Goal: Use online tool/utility: Utilize a website feature to perform a specific function

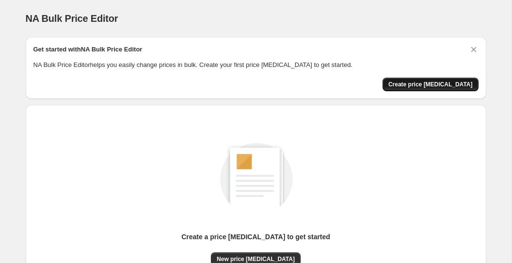
click at [421, 87] on span "Create price [MEDICAL_DATA]" at bounding box center [430, 85] width 84 height 8
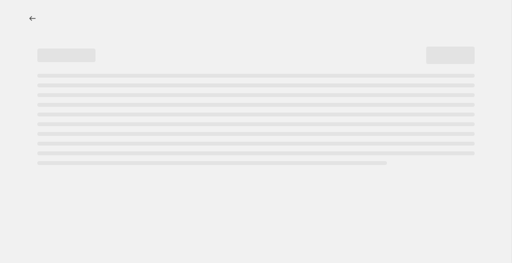
select select "percentage"
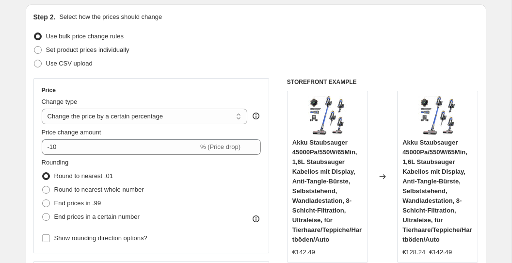
scroll to position [115, 0]
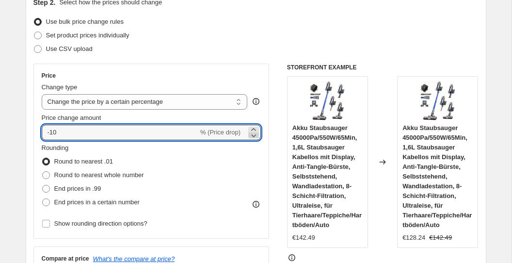
click at [252, 137] on icon at bounding box center [254, 135] width 10 height 10
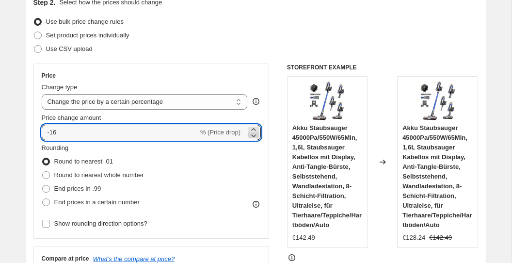
click at [252, 137] on icon at bounding box center [254, 135] width 10 height 10
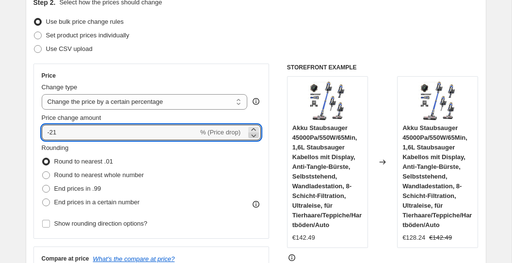
click at [252, 137] on icon at bounding box center [254, 135] width 10 height 10
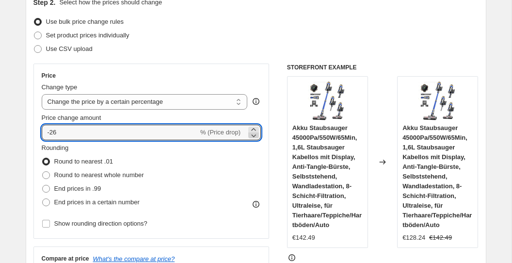
click at [252, 137] on icon at bounding box center [254, 135] width 10 height 10
type input "-28"
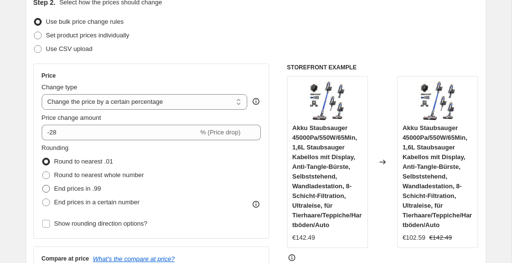
click at [91, 190] on span "End prices in .99" at bounding box center [77, 188] width 47 height 7
click at [43, 185] on input "End prices in .99" at bounding box center [42, 185] width 0 height 0
radio input "true"
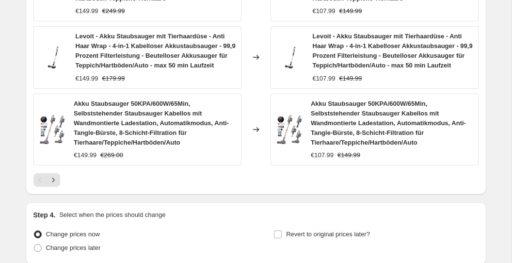
scroll to position [868, 0]
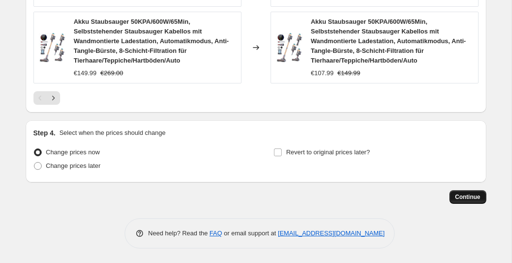
click at [457, 195] on span "Continue" at bounding box center [467, 197] width 25 height 8
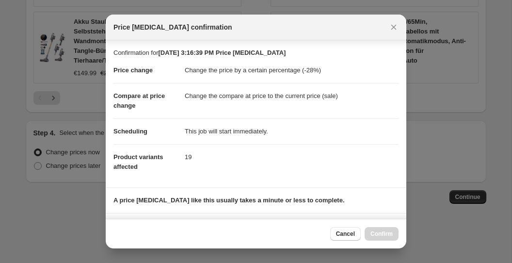
scroll to position [145, 0]
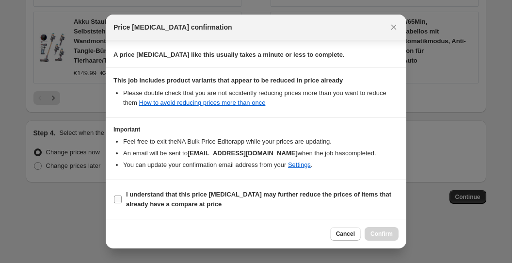
click at [244, 199] on span "I understand that this price change job may further reduce the prices of items …" at bounding box center [262, 199] width 273 height 19
click at [122, 199] on input "I understand that this price change job may further reduce the prices of items …" at bounding box center [118, 199] width 8 height 8
checkbox input "true"
click at [371, 233] on span "Confirm" at bounding box center [382, 234] width 22 height 8
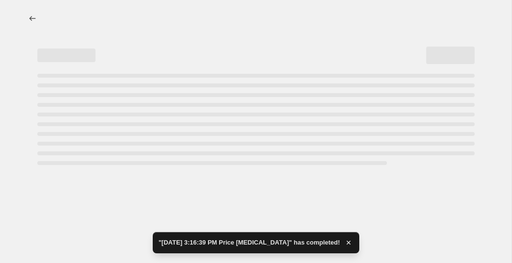
select select "percentage"
